Goal: Entertainment & Leisure: Consume media (video, audio)

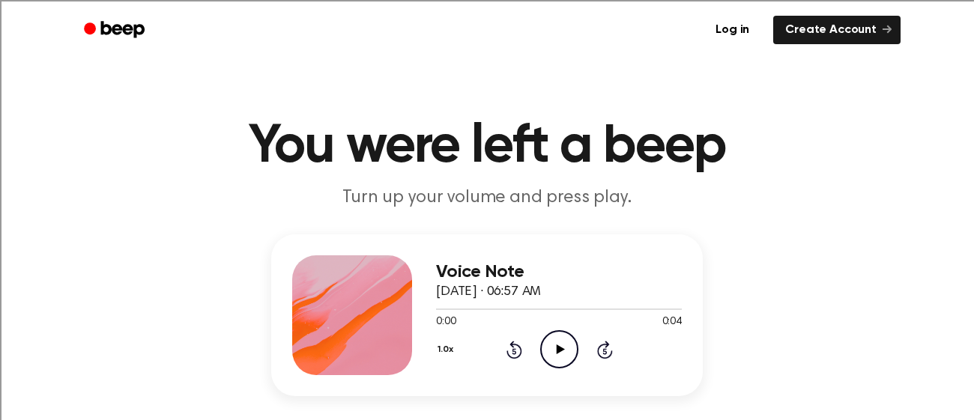
click at [568, 342] on icon "Play Audio" at bounding box center [559, 349] width 38 height 38
click at [548, 359] on icon "Play Audio" at bounding box center [559, 349] width 38 height 38
click at [541, 350] on icon "Play Audio" at bounding box center [559, 349] width 38 height 38
click at [587, 352] on div "1.0x Rewind 5 seconds Play Audio Skip 5 seconds" at bounding box center [559, 349] width 246 height 38
click at [541, 328] on div "0:00 0:03" at bounding box center [559, 323] width 246 height 16
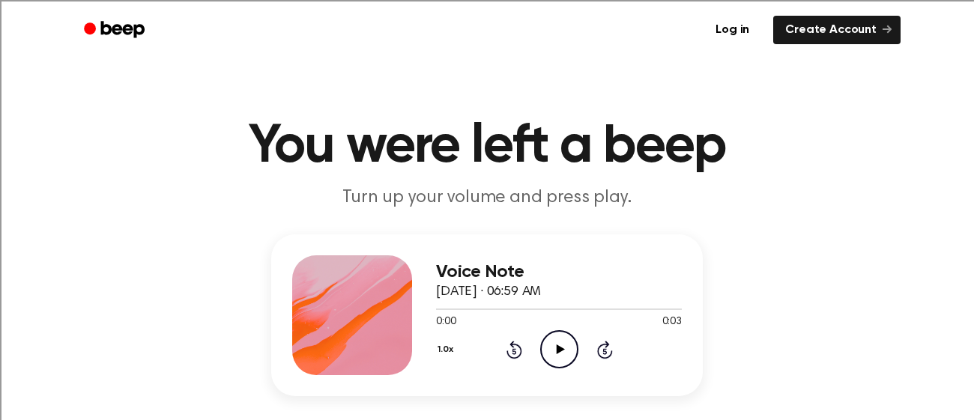
click at [549, 339] on icon "Play Audio" at bounding box center [559, 349] width 38 height 38
click at [541, 344] on circle at bounding box center [559, 349] width 37 height 37
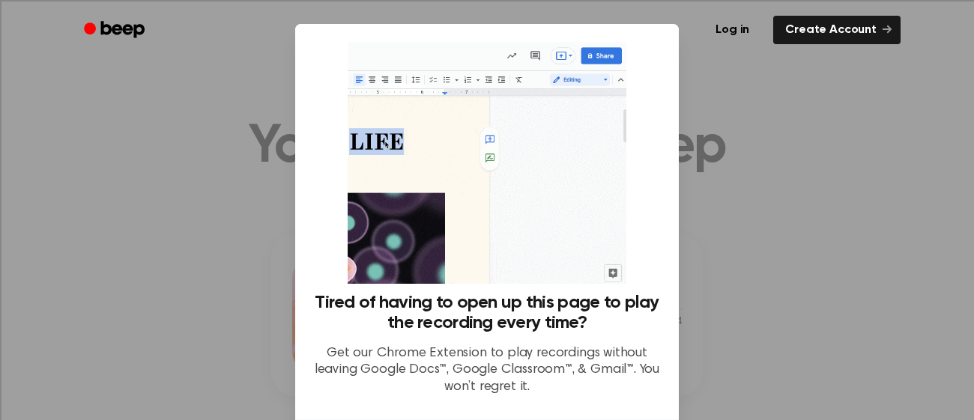
click at [739, 118] on div at bounding box center [487, 210] width 974 height 420
click at [634, 192] on div "Tired of having to open up this page to play the recording every time? Get our …" at bounding box center [486, 224] width 347 height 365
click at [451, 391] on p "Get our Chrome Extension to play recordings without leaving Google Docs™, Googl…" at bounding box center [486, 370] width 347 height 51
click at [189, 259] on div at bounding box center [487, 210] width 974 height 420
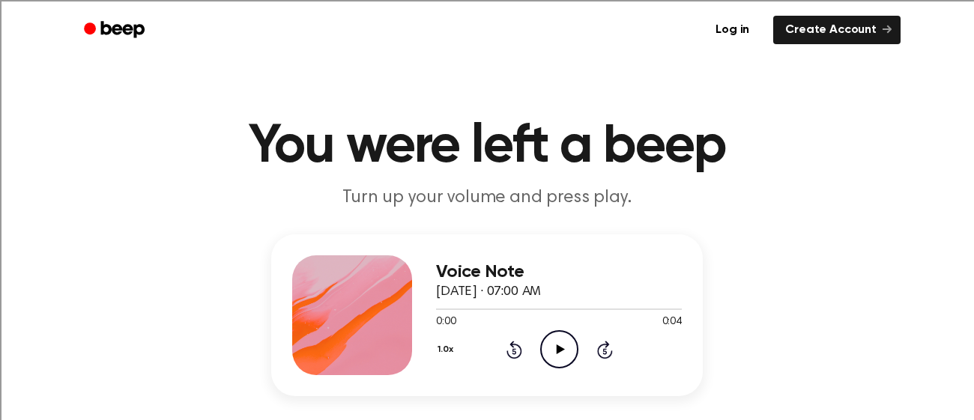
click at [562, 344] on icon "Play Audio" at bounding box center [559, 349] width 38 height 38
click at [551, 334] on icon "Play Audio" at bounding box center [559, 349] width 38 height 38
click at [551, 334] on icon "Pause Audio" at bounding box center [559, 349] width 38 height 38
click at [576, 354] on circle at bounding box center [559, 349] width 37 height 37
click at [560, 350] on icon at bounding box center [560, 349] width 8 height 10
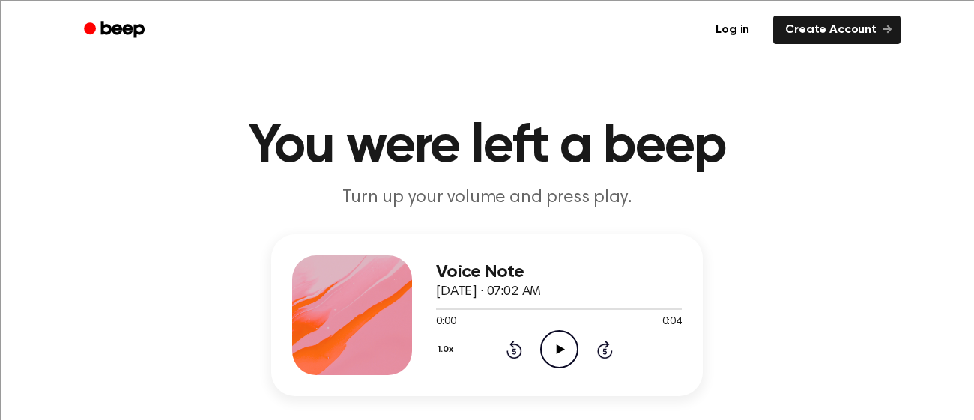
click at [559, 364] on icon "Play Audio" at bounding box center [559, 349] width 38 height 38
click at [549, 354] on icon "Play Audio" at bounding box center [559, 349] width 38 height 38
click at [554, 339] on icon "Play Audio" at bounding box center [559, 349] width 38 height 38
